Goal: Task Accomplishment & Management: Manage account settings

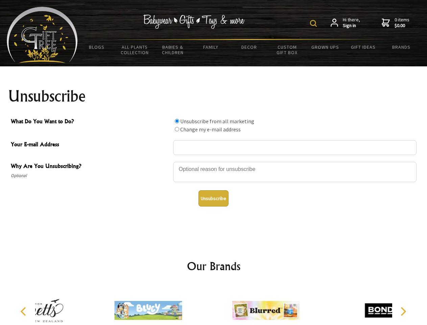
click at [314, 23] on img at bounding box center [313, 23] width 7 height 7
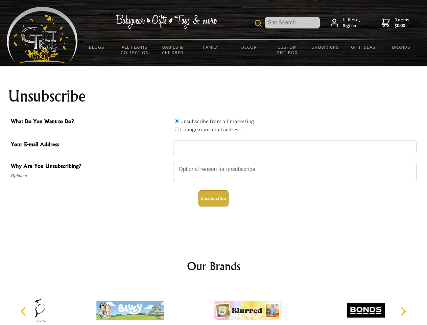
click at [214, 161] on div at bounding box center [294, 173] width 243 height 24
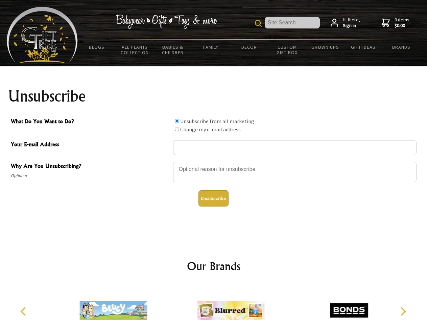
click at [177, 121] on input "What Do You Want to Do?" at bounding box center [177, 121] width 4 height 4
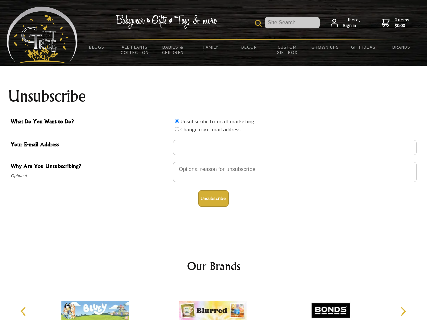
click at [177, 129] on input "What Do You Want to Do?" at bounding box center [177, 129] width 4 height 4
radio input "true"
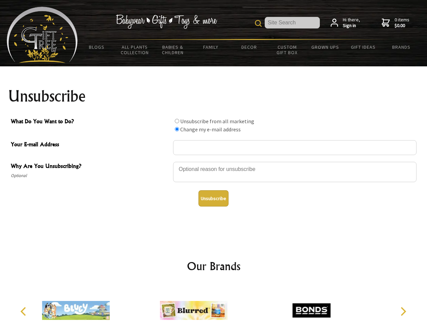
click at [213, 198] on button "Unsubscribe" at bounding box center [213, 198] width 30 height 16
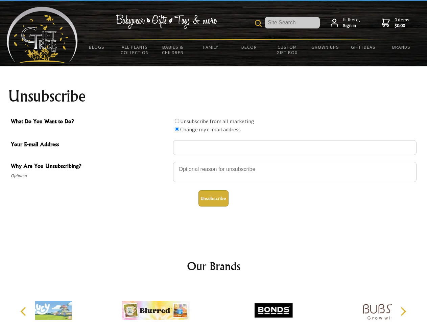
click at [214, 305] on div at bounding box center [156, 311] width 118 height 53
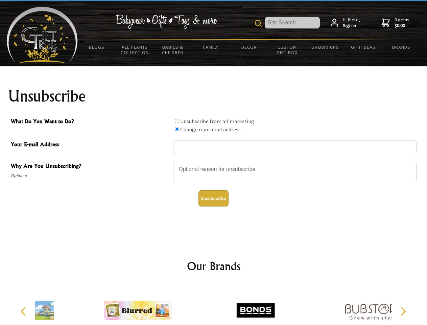
click at [24, 311] on icon "Previous" at bounding box center [24, 311] width 9 height 9
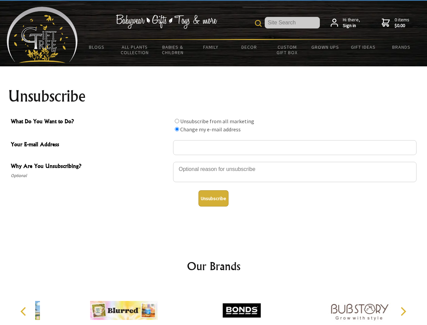
click at [403, 311] on icon "Next" at bounding box center [402, 311] width 9 height 9
